Goal: Task Accomplishment & Management: Complete application form

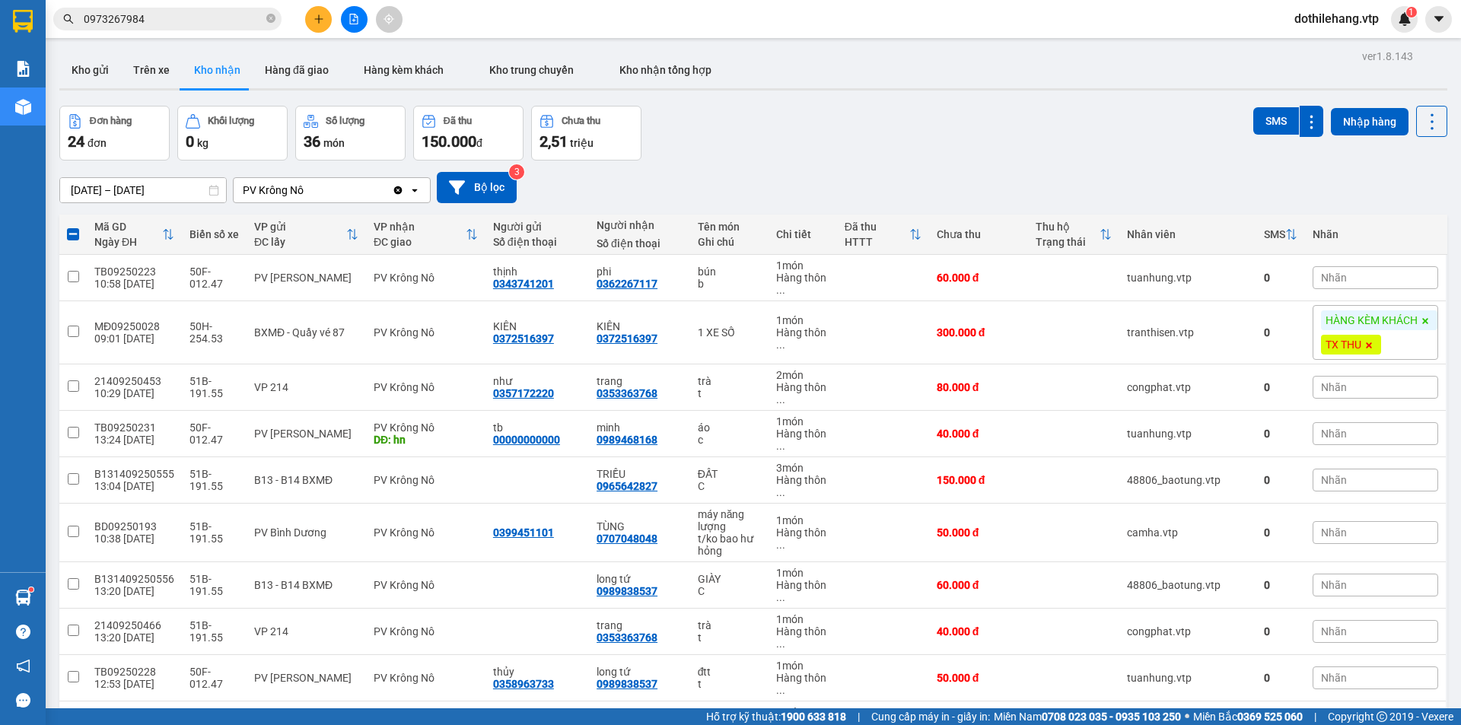
scroll to position [304, 0]
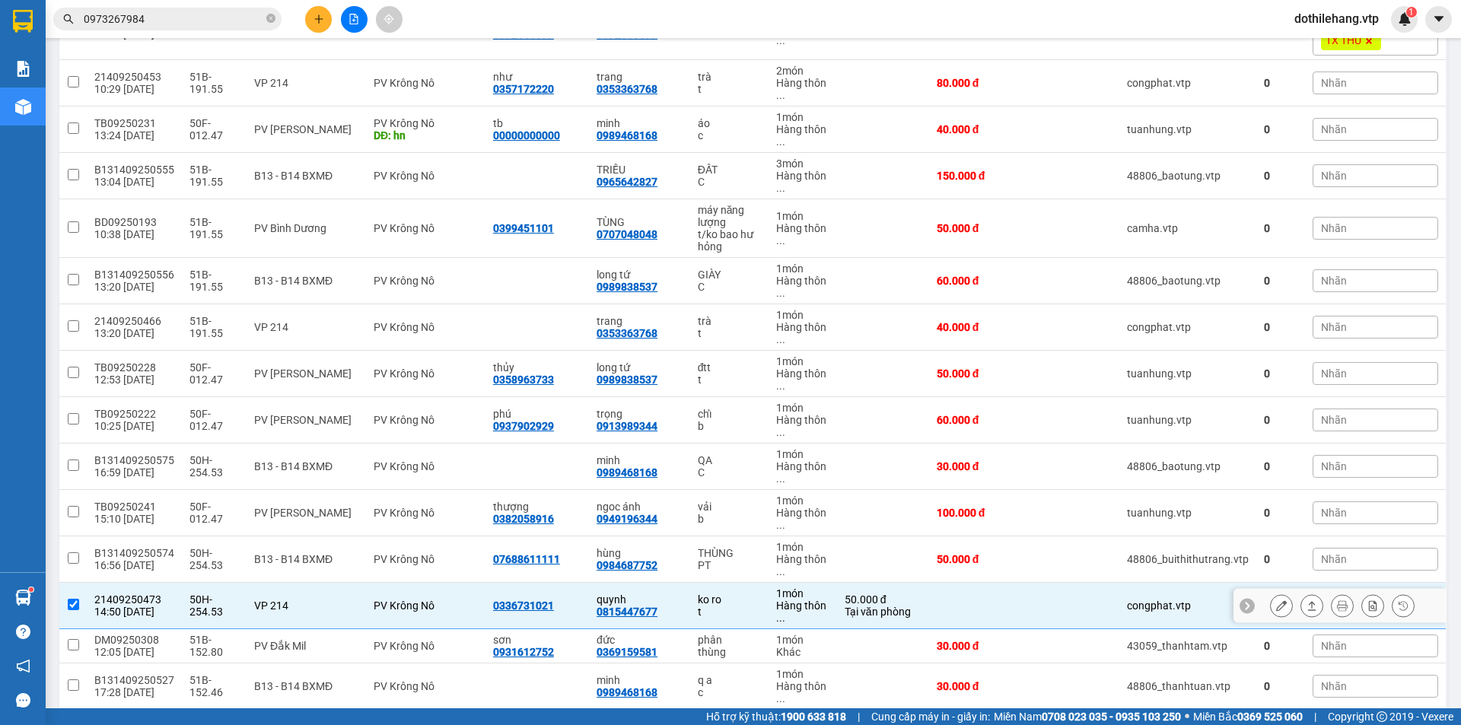
click at [1301, 606] on button at bounding box center [1311, 606] width 21 height 27
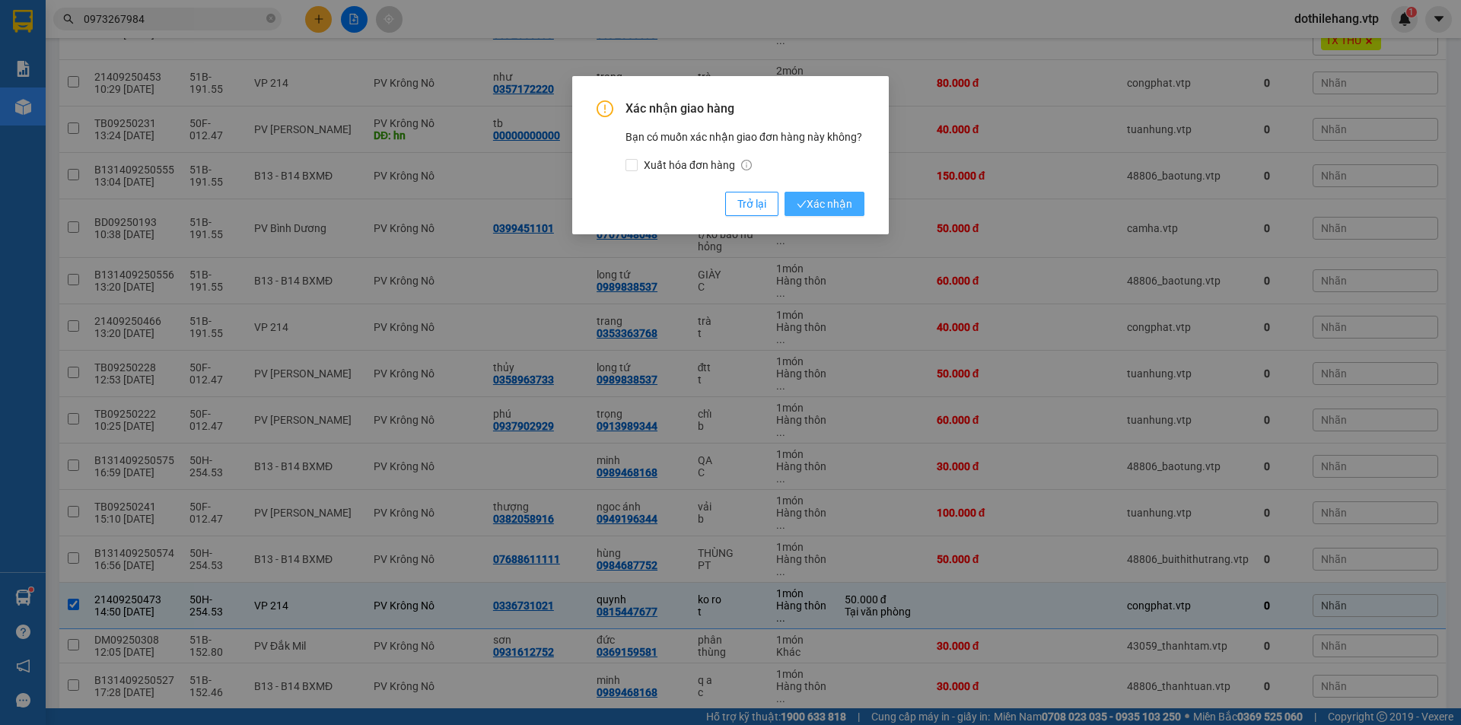
click at [839, 198] on span "Xác nhận" at bounding box center [825, 204] width 56 height 17
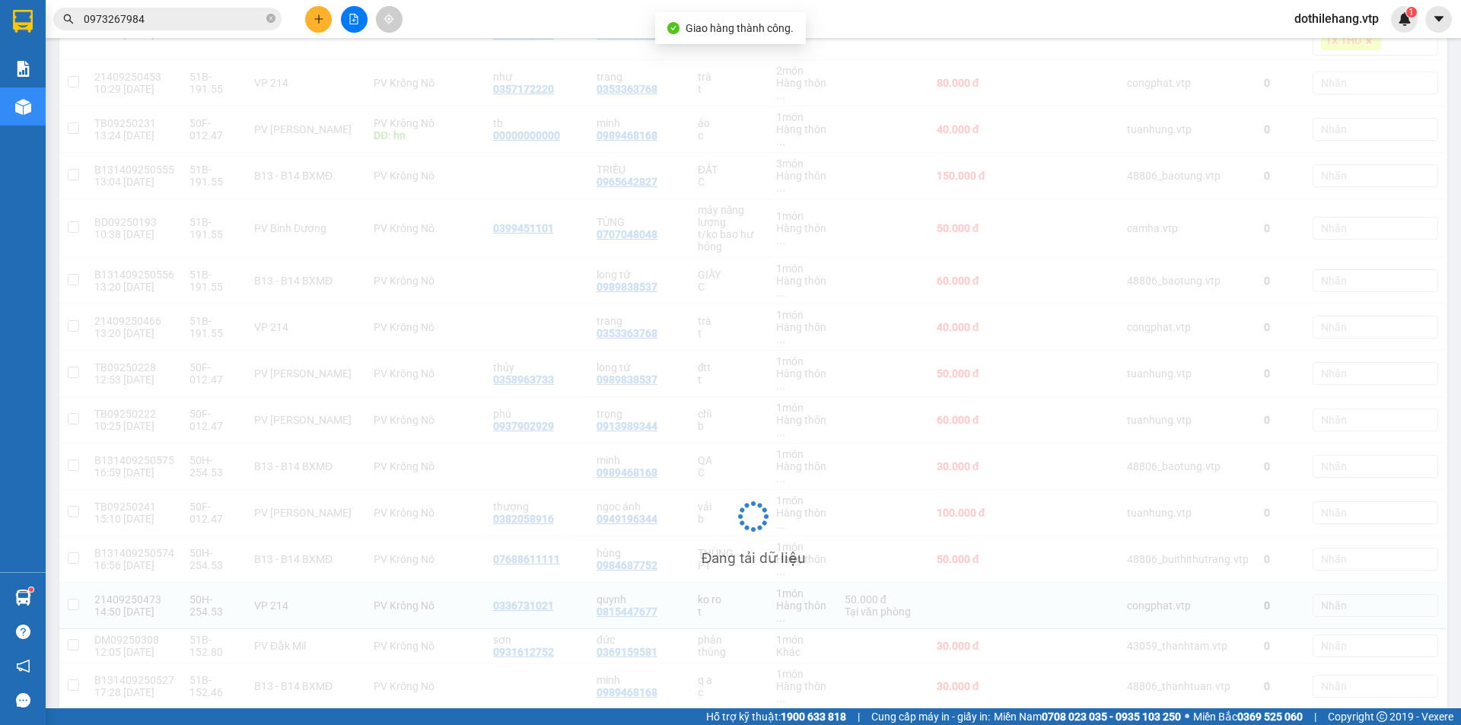
checkbox input "false"
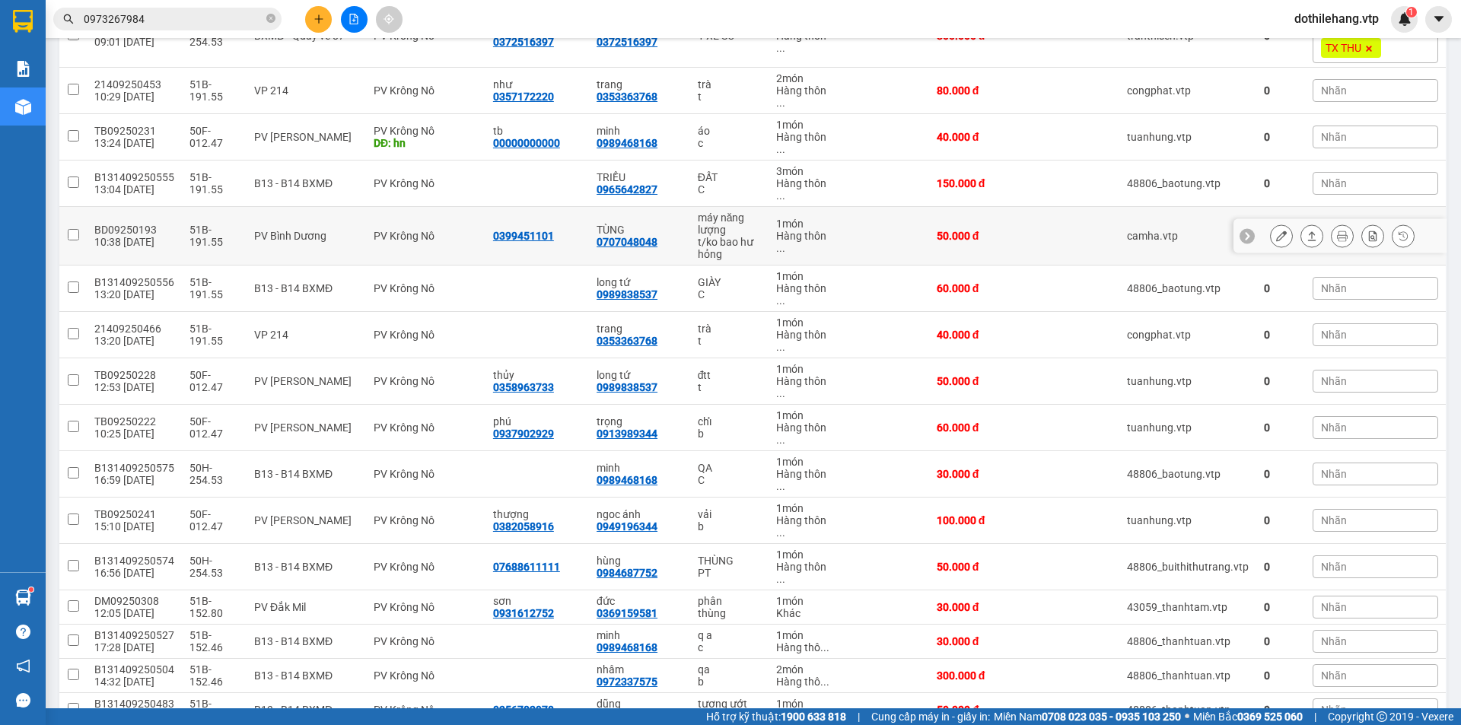
scroll to position [381, 0]
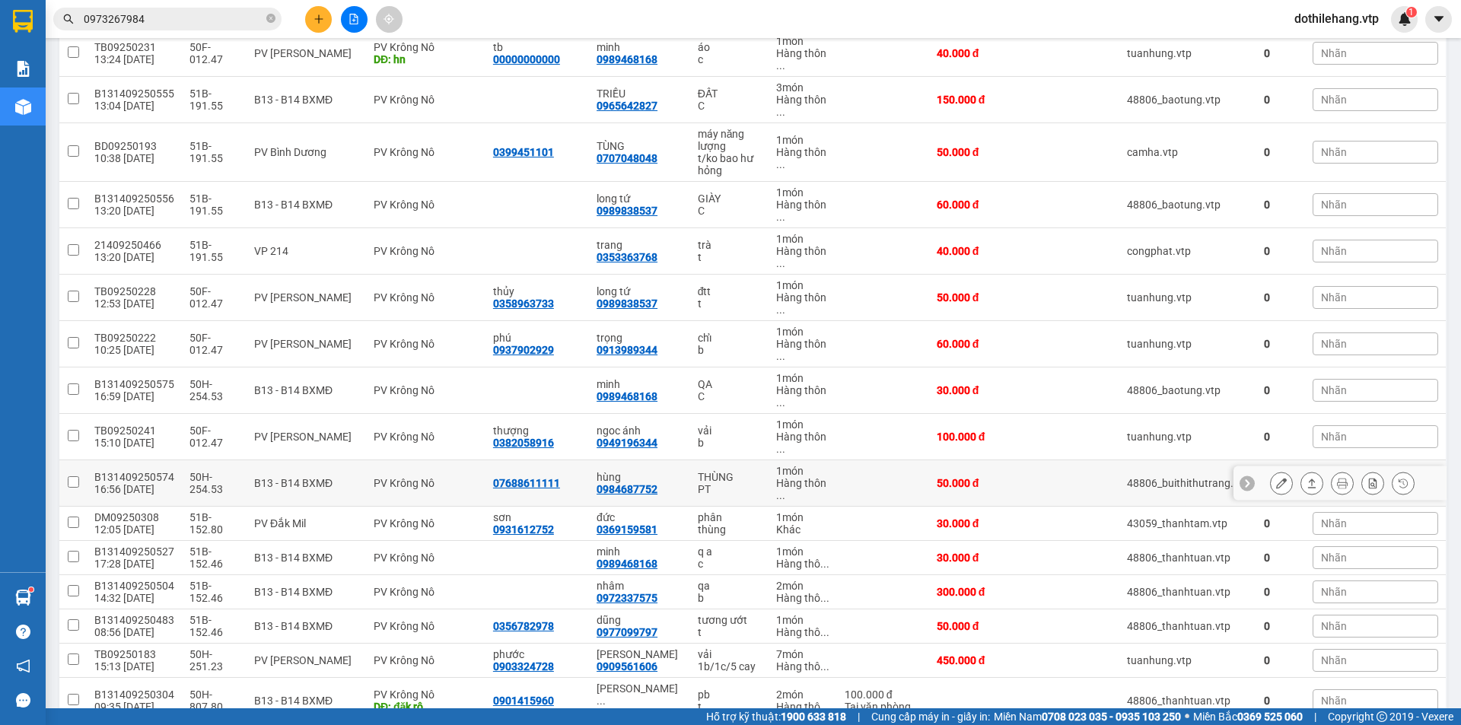
click at [837, 489] on td at bounding box center [883, 483] width 92 height 46
checkbox input "true"
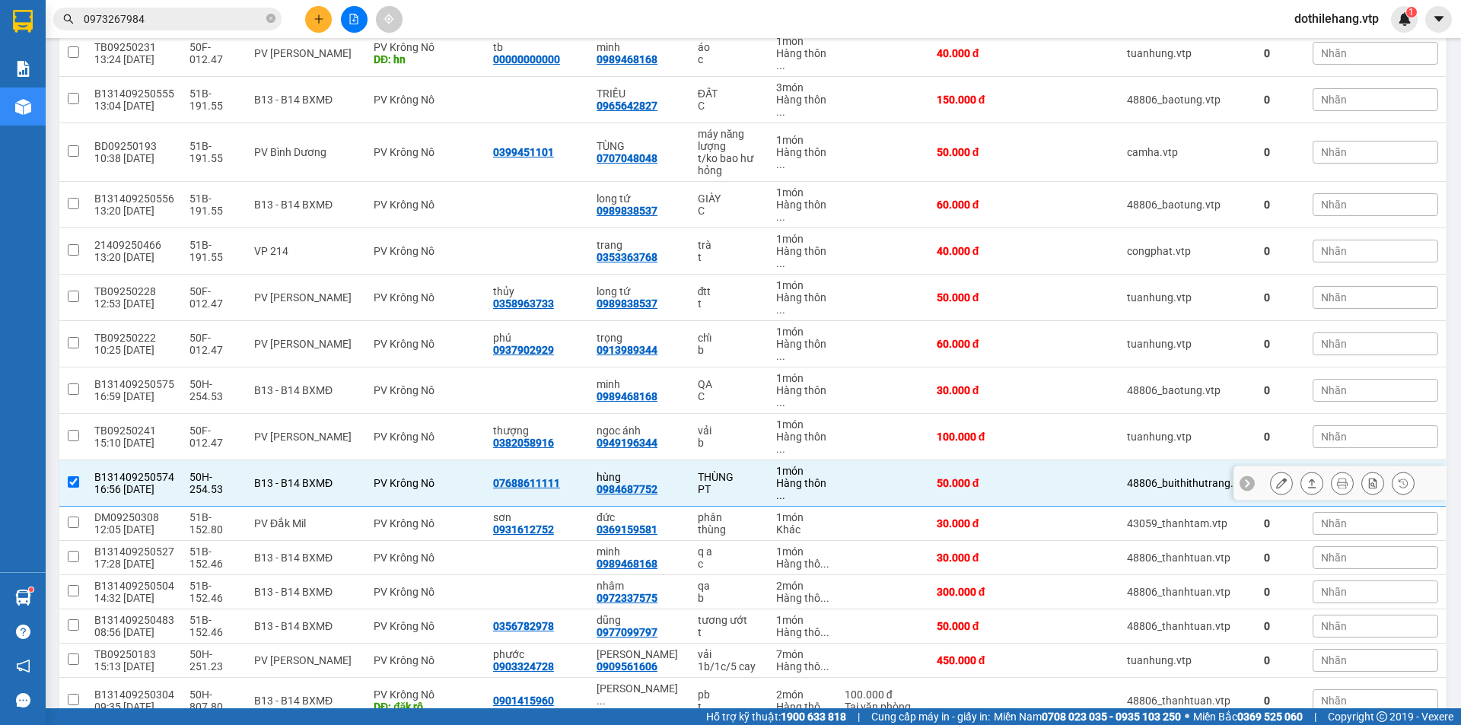
click at [1307, 484] on icon at bounding box center [1312, 483] width 11 height 11
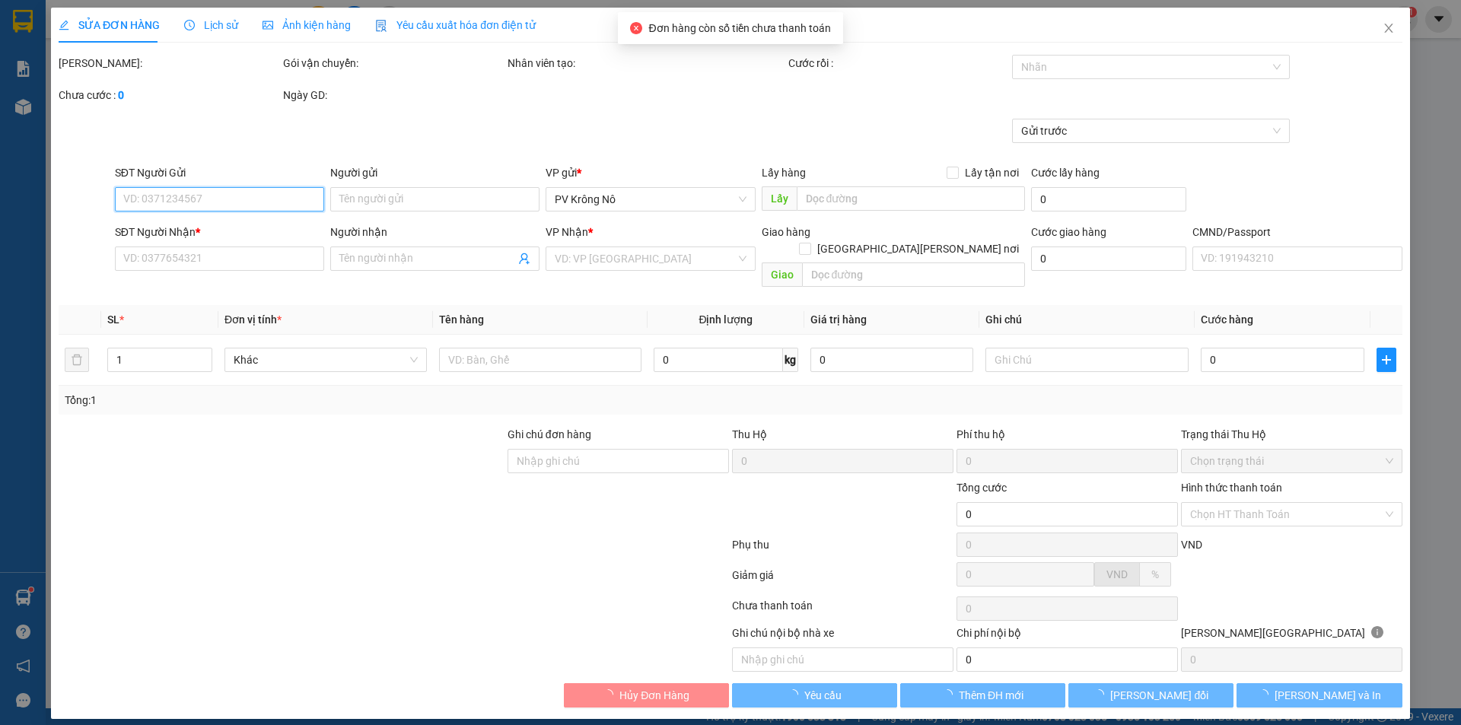
type input "07688611111"
type input "0984687752"
type input "hùng"
type input "50.000"
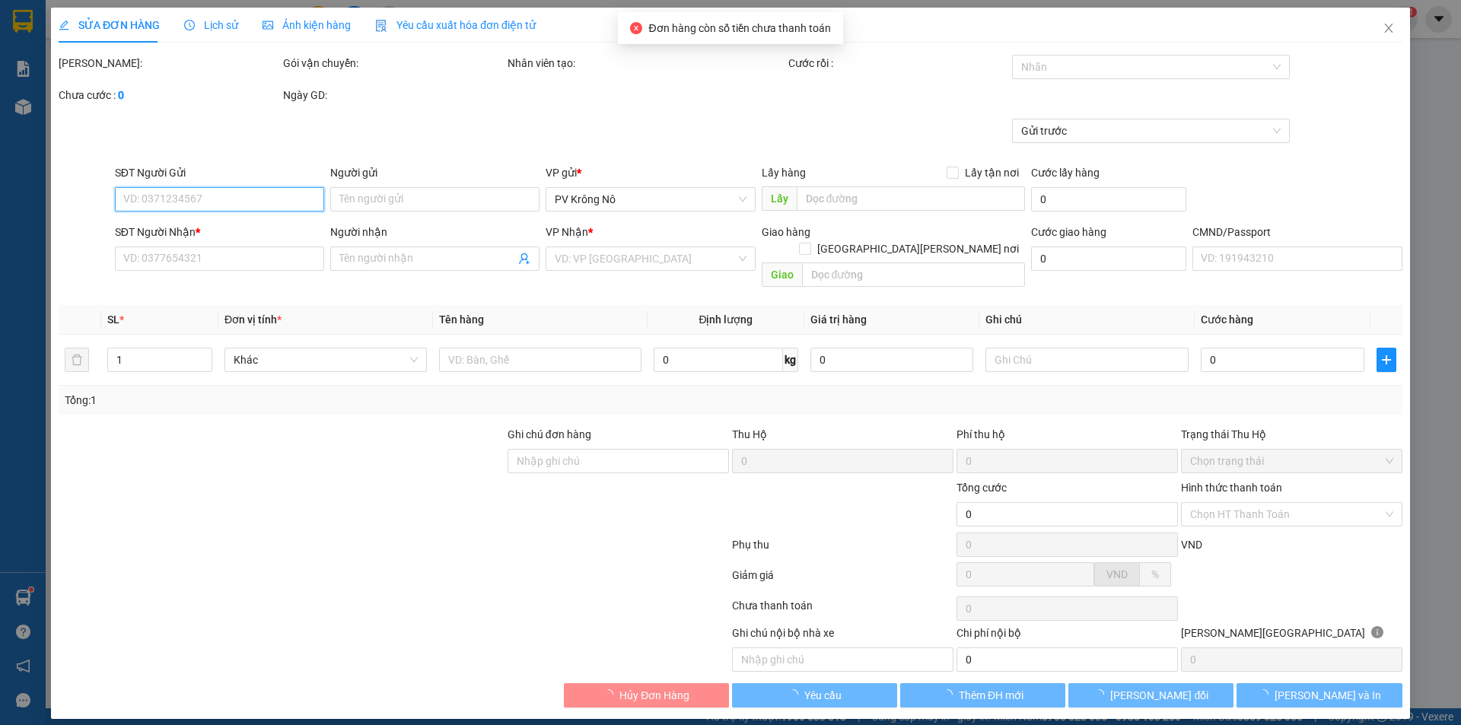
type input "2.500"
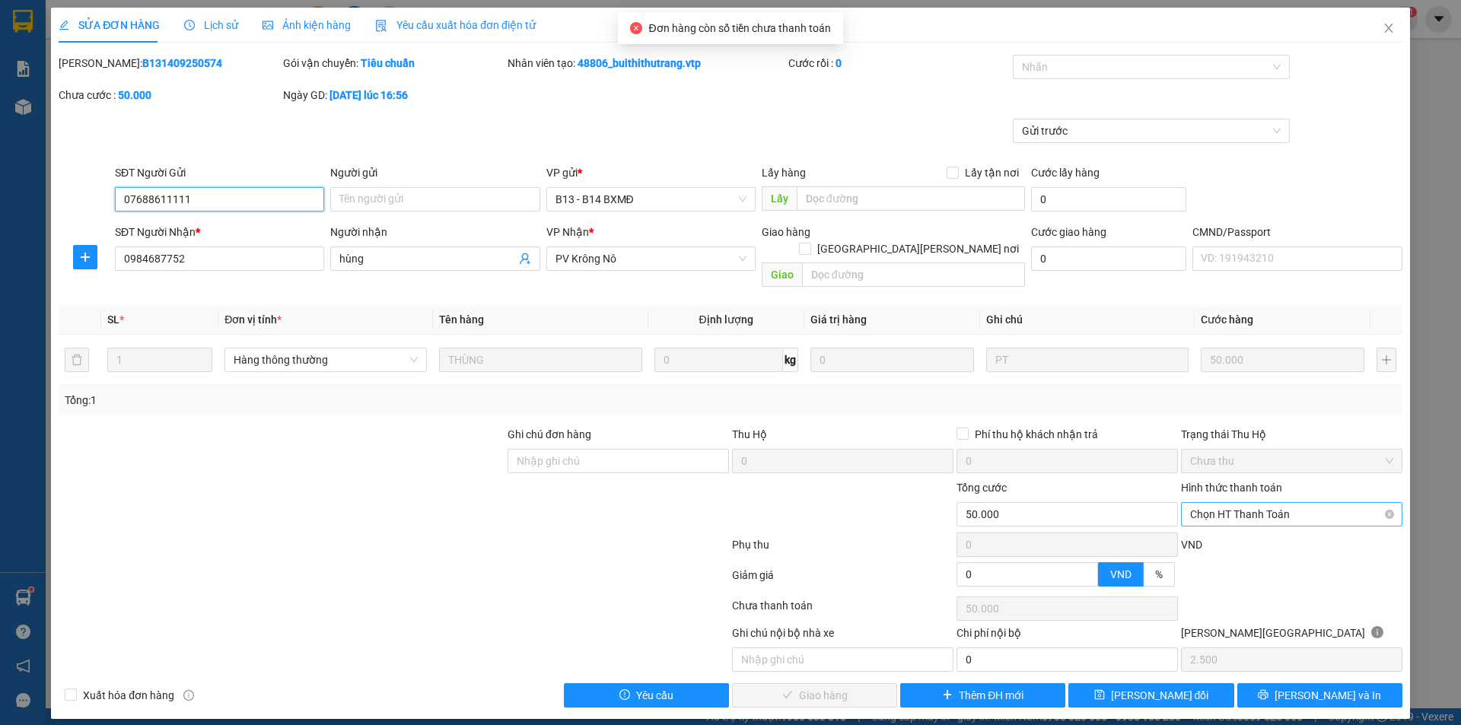
click at [1250, 503] on span "Chọn HT Thanh Toán" at bounding box center [1291, 514] width 203 height 23
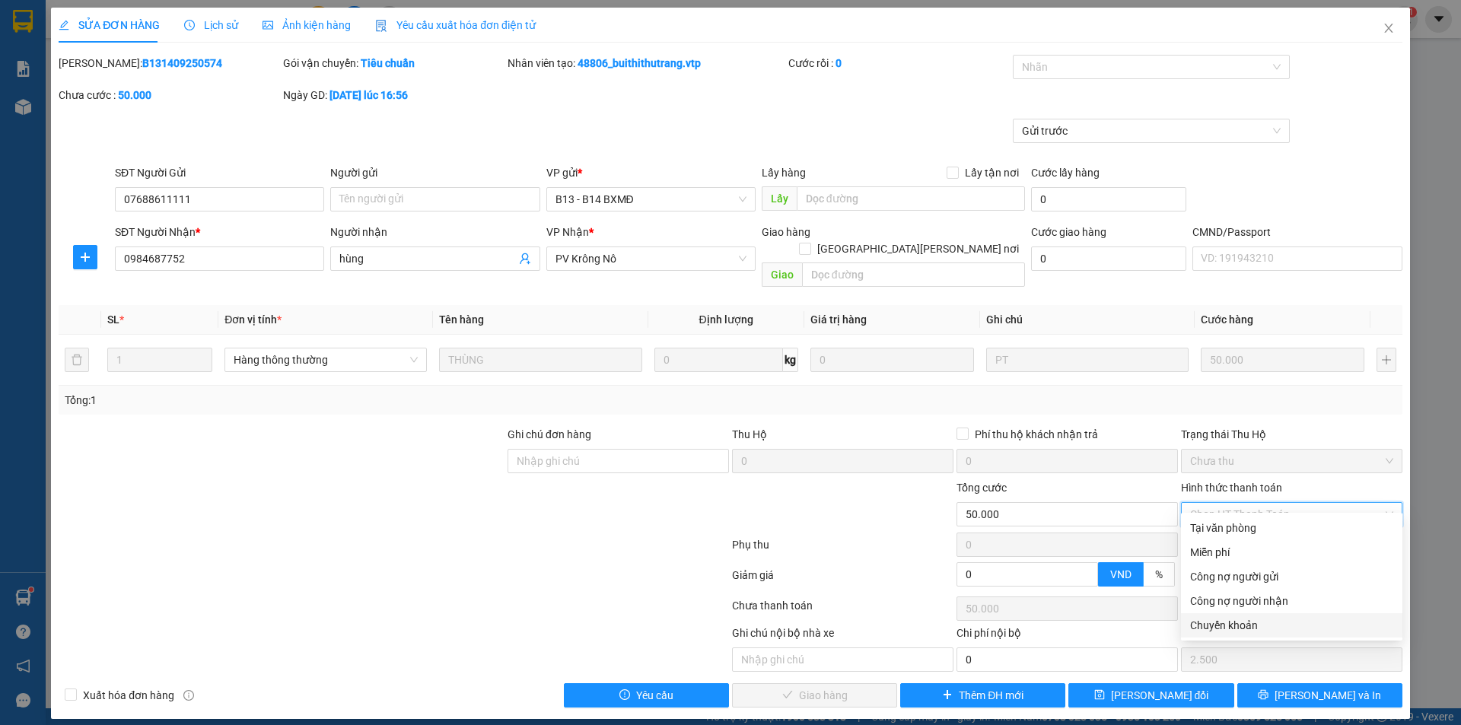
click at [1249, 630] on div "Chuyển khoản" at bounding box center [1291, 625] width 203 height 17
type input "0"
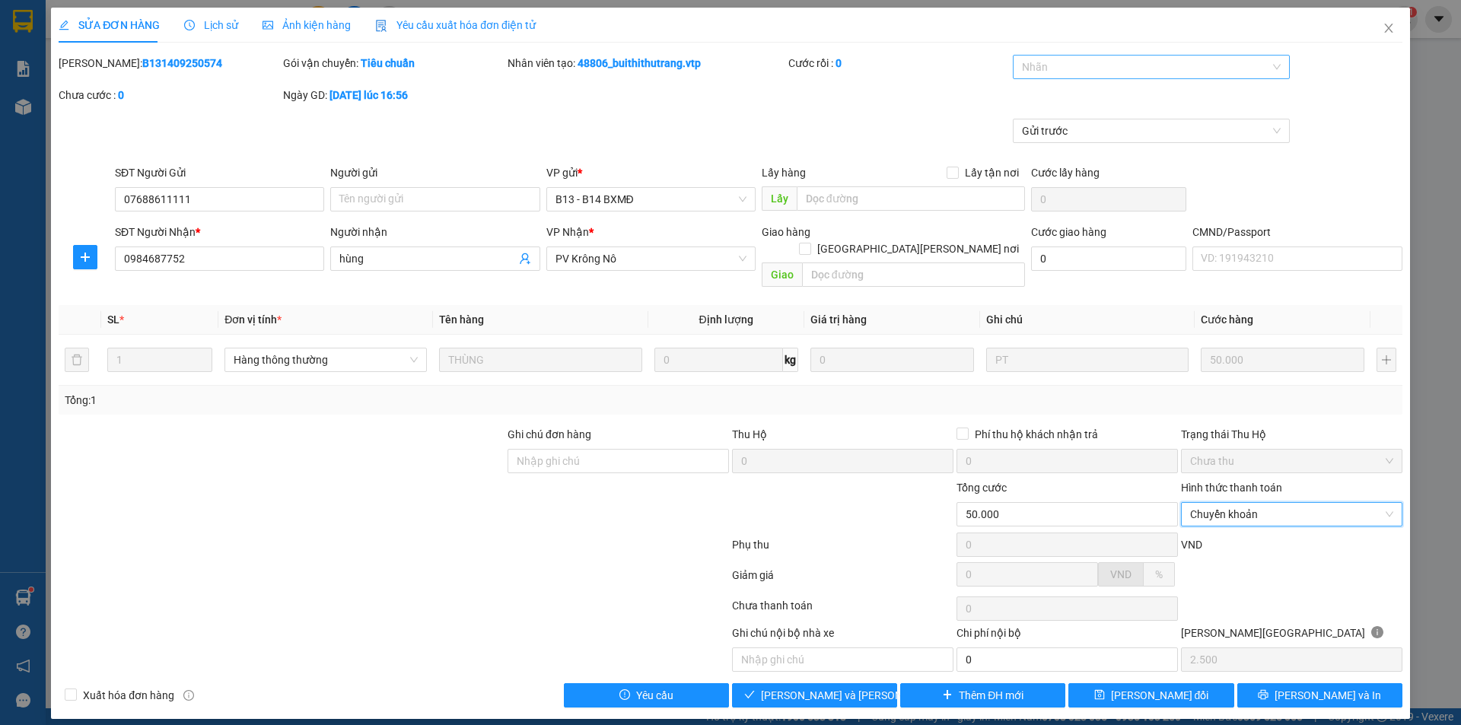
click at [1037, 70] on div at bounding box center [1144, 67] width 255 height 18
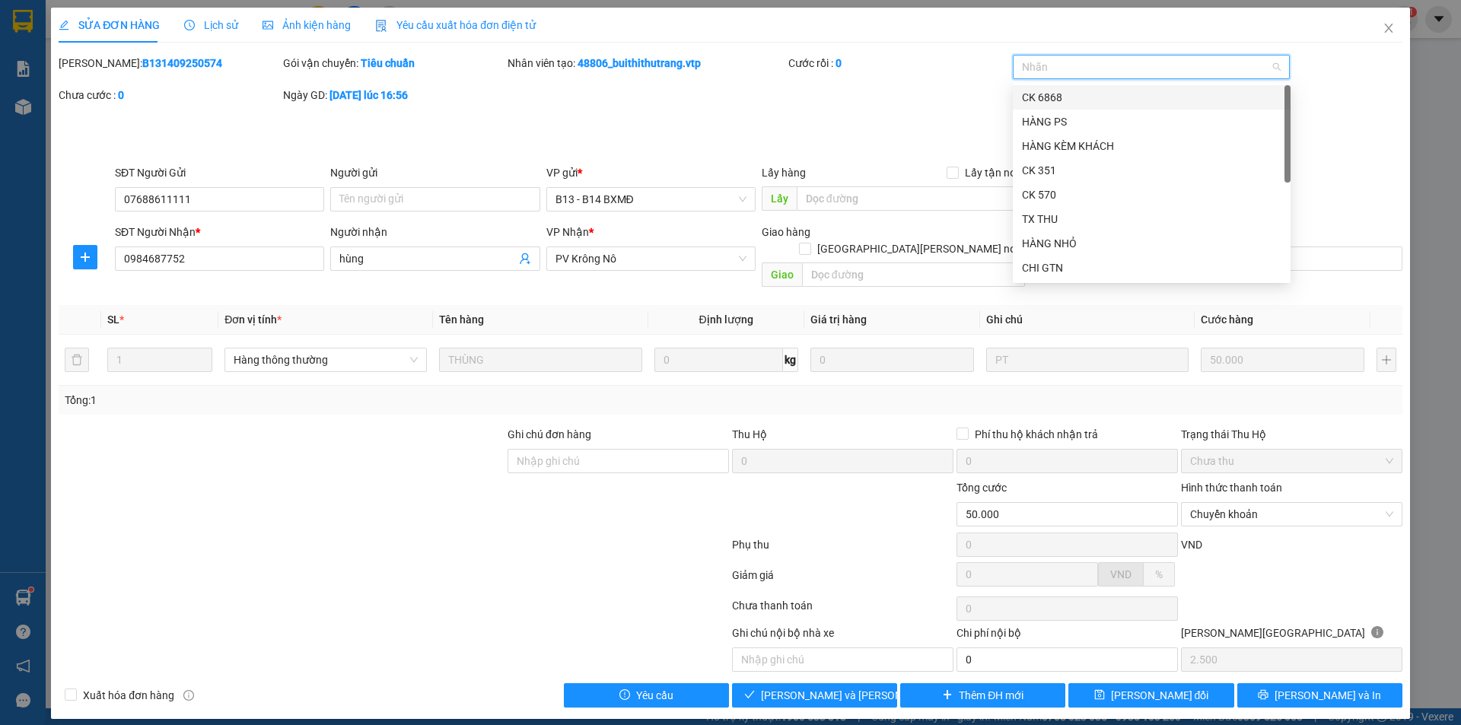
click at [1062, 97] on div "CK 6868" at bounding box center [1152, 97] width 260 height 17
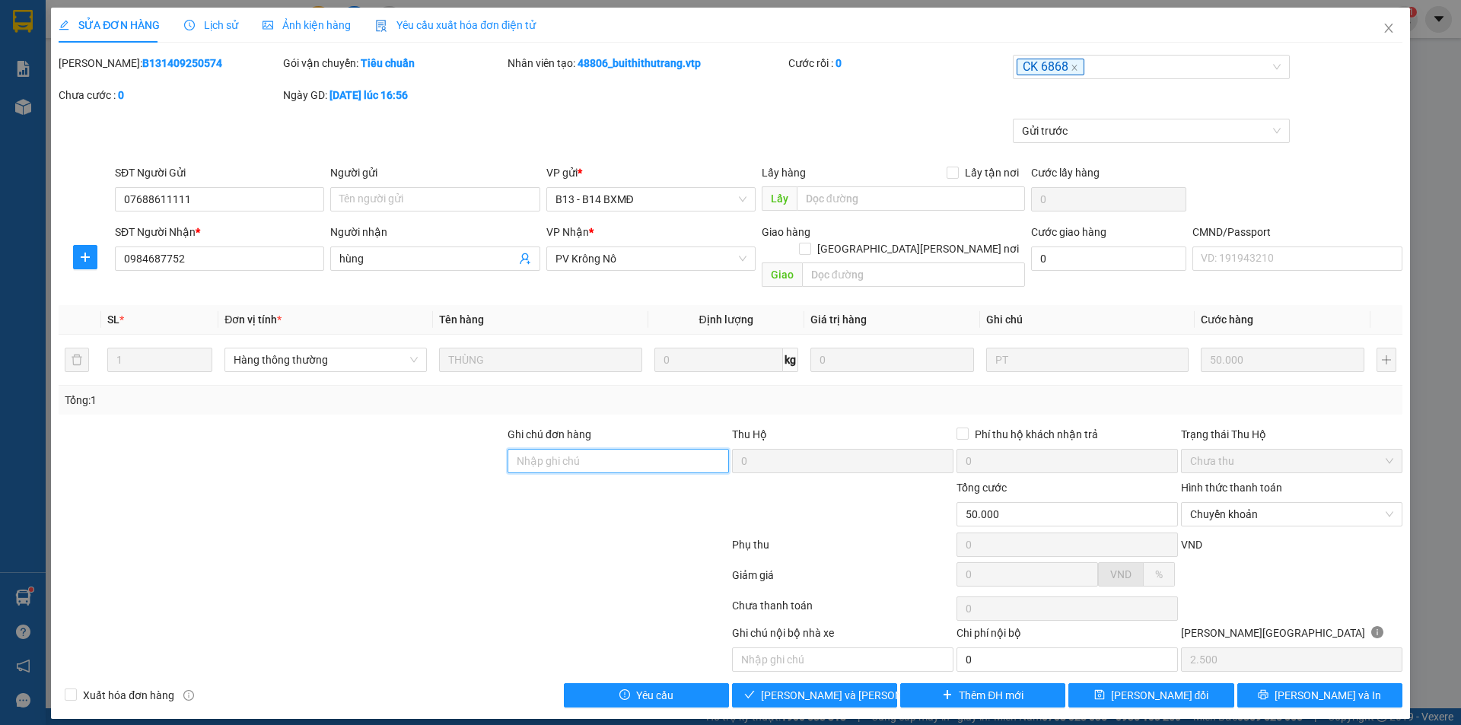
click at [557, 449] on input "Ghi chú đơn hàng" at bounding box center [618, 461] width 221 height 24
type input "ck68 50k 13/9 9h57p"
click at [799, 687] on span "[PERSON_NAME] và [PERSON_NAME] hàng" at bounding box center [863, 695] width 205 height 17
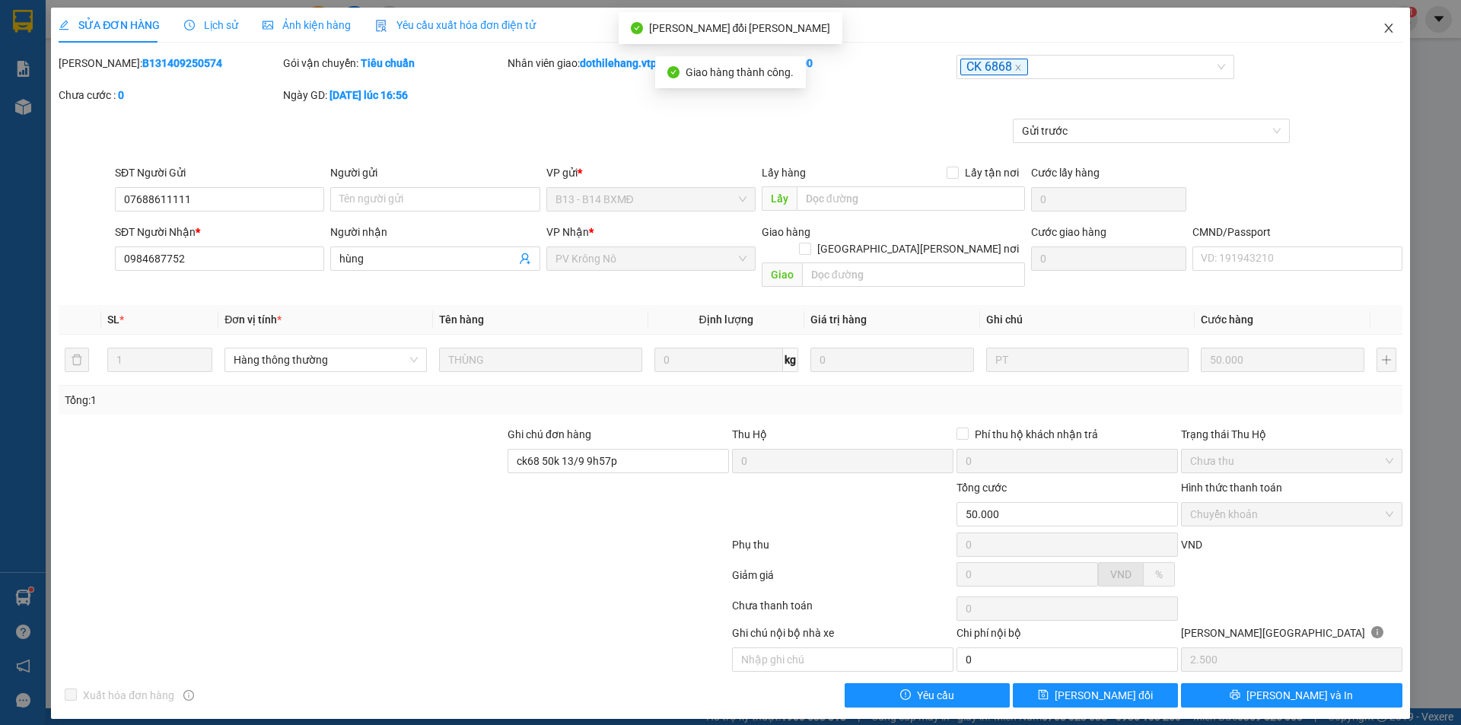
click at [1391, 27] on icon "close" at bounding box center [1388, 28] width 8 height 9
